Goal: Navigation & Orientation: Find specific page/section

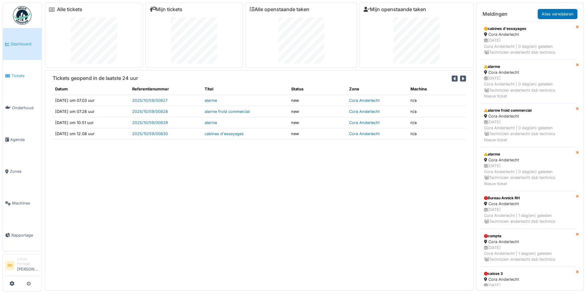
click at [23, 74] on span "Tickets" at bounding box center [25, 76] width 28 height 6
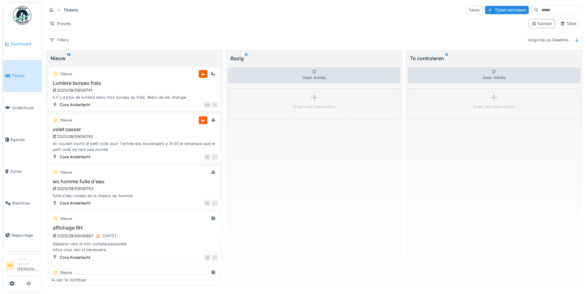
click at [18, 43] on span "Dashboard" at bounding box center [25, 44] width 28 height 6
